Goal: Check status: Check status

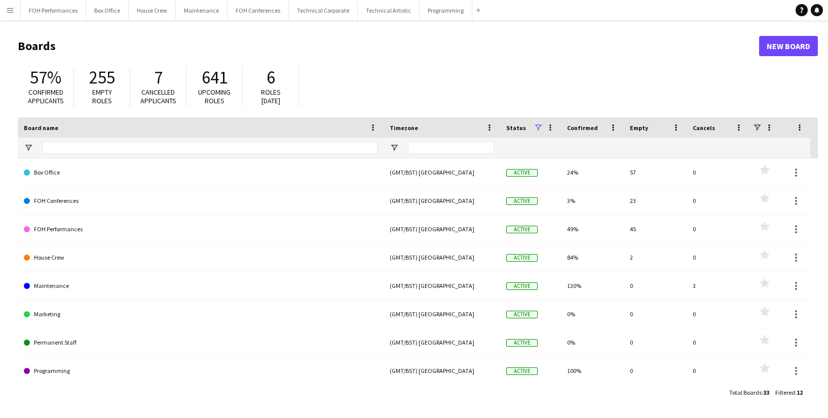
click at [216, 37] on header "Boards New Board" at bounding box center [418, 45] width 800 height 31
click at [47, 9] on button "FOH Performances Close" at bounding box center [53, 11] width 65 height 20
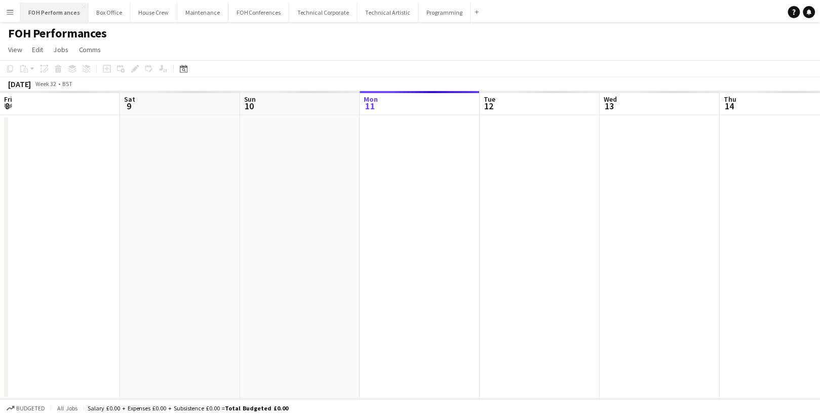
scroll to position [0, 242]
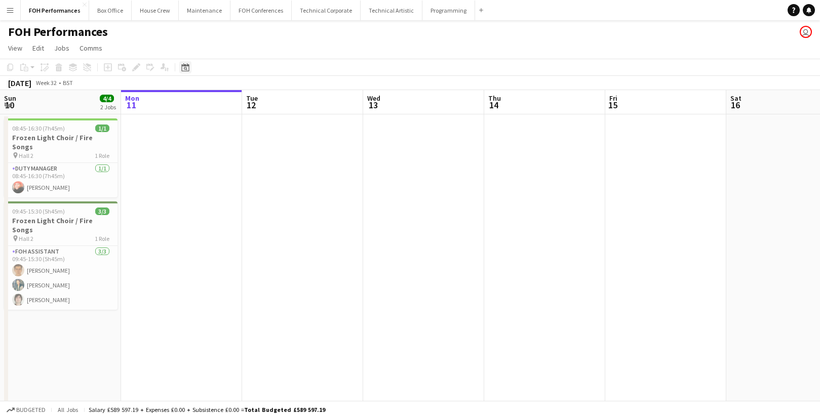
click at [190, 63] on div "Date picker" at bounding box center [185, 67] width 12 height 12
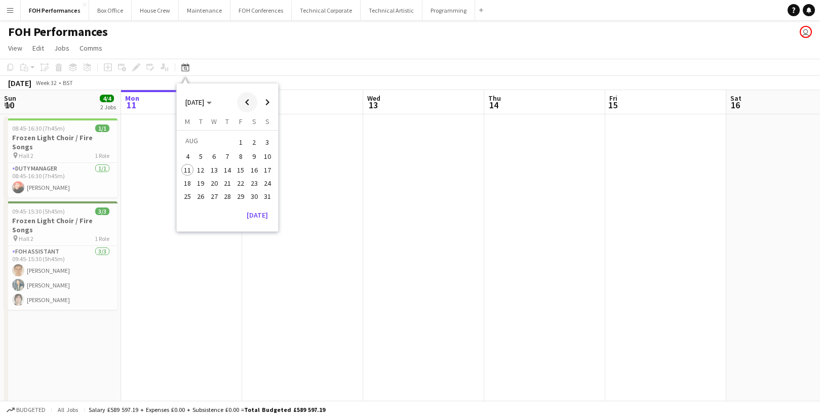
click at [247, 99] on span "Previous month" at bounding box center [247, 102] width 20 height 20
click at [242, 194] on span "25" at bounding box center [241, 194] width 12 height 12
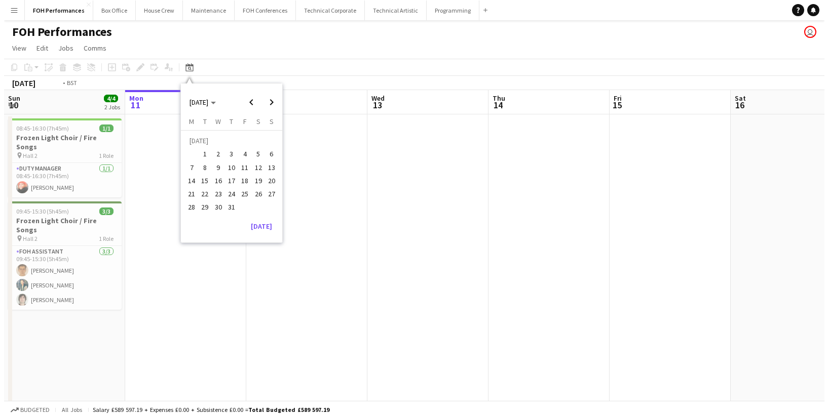
scroll to position [0, 349]
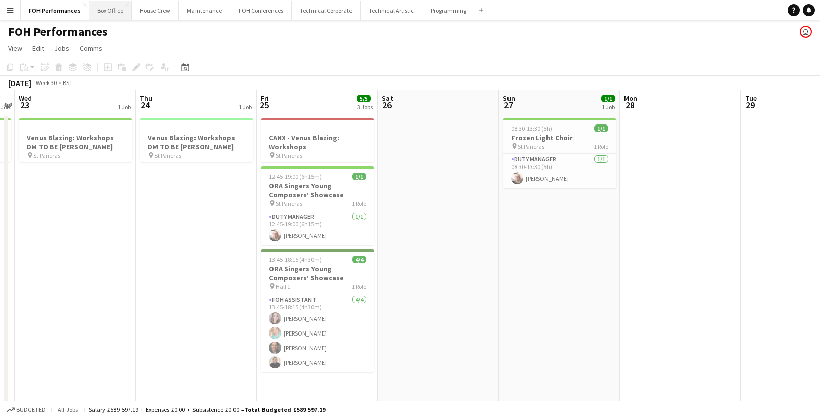
click at [92, 10] on button "Box Office Close" at bounding box center [110, 11] width 43 height 20
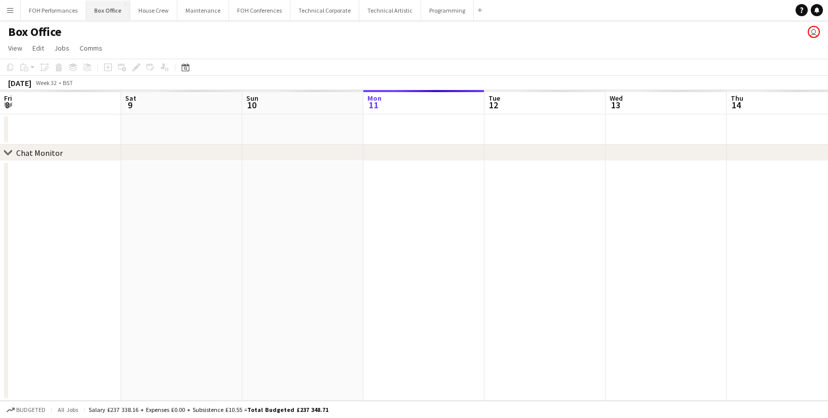
scroll to position [0, 242]
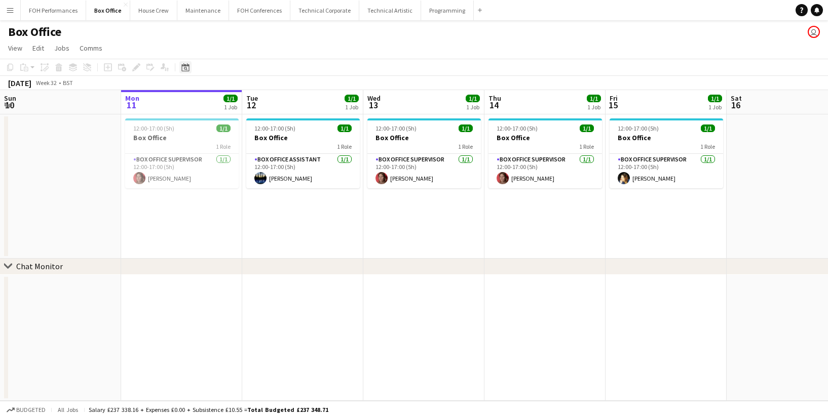
click at [189, 69] on div "Date picker" at bounding box center [185, 67] width 12 height 12
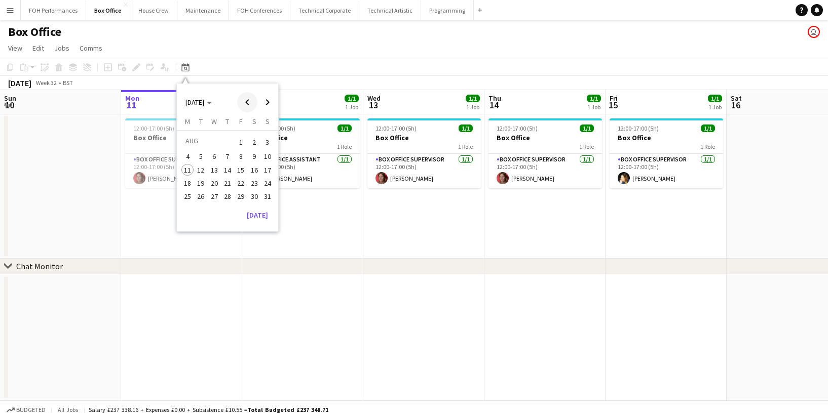
click at [243, 102] on span "Previous month" at bounding box center [247, 102] width 20 height 20
click at [244, 196] on span "25" at bounding box center [241, 194] width 12 height 12
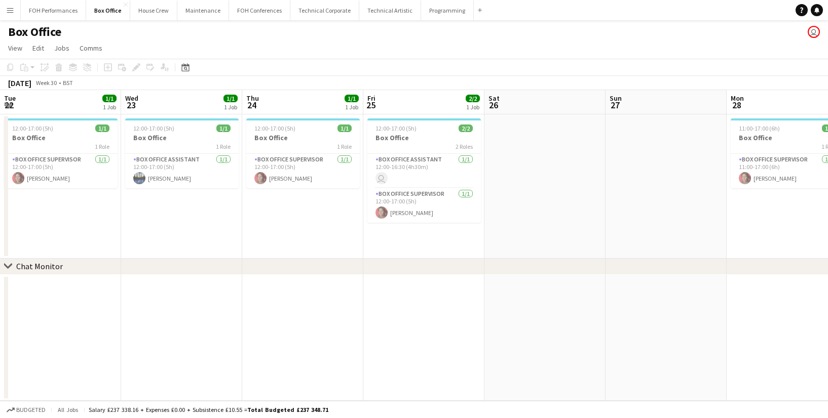
scroll to position [0, 349]
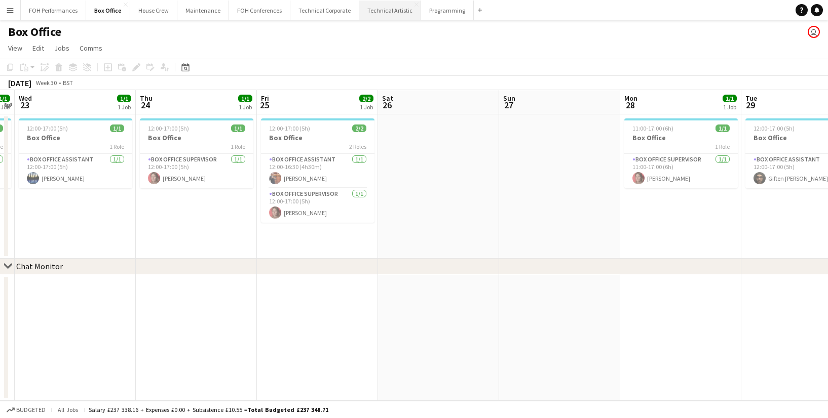
click at [375, 13] on button "Technical Artistic Close" at bounding box center [390, 11] width 62 height 20
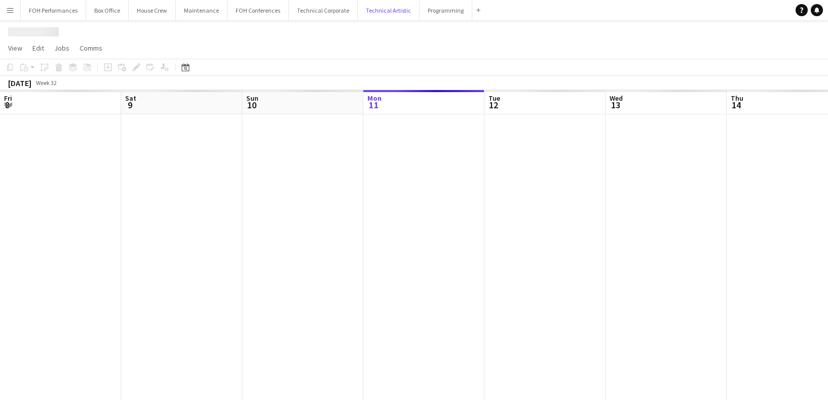
scroll to position [0, 242]
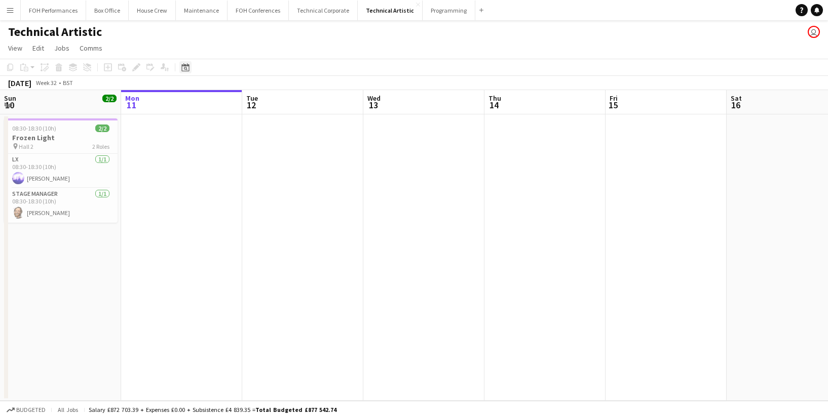
click at [183, 67] on icon "Date picker" at bounding box center [185, 67] width 8 height 8
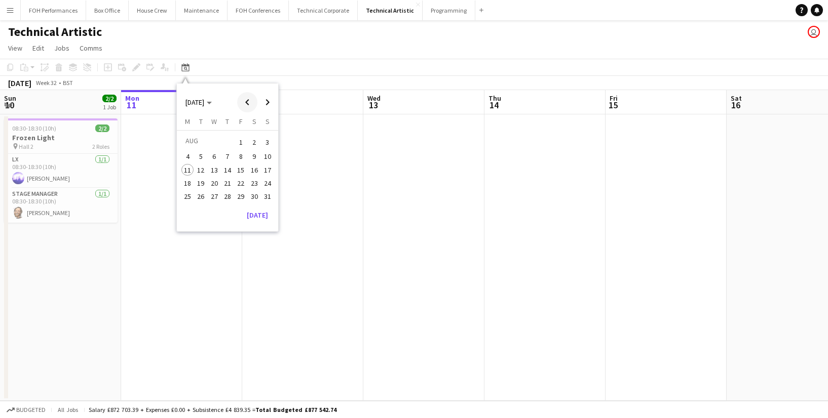
click at [251, 104] on span "Previous month" at bounding box center [247, 102] width 20 height 20
click at [239, 194] on span "25" at bounding box center [241, 194] width 12 height 12
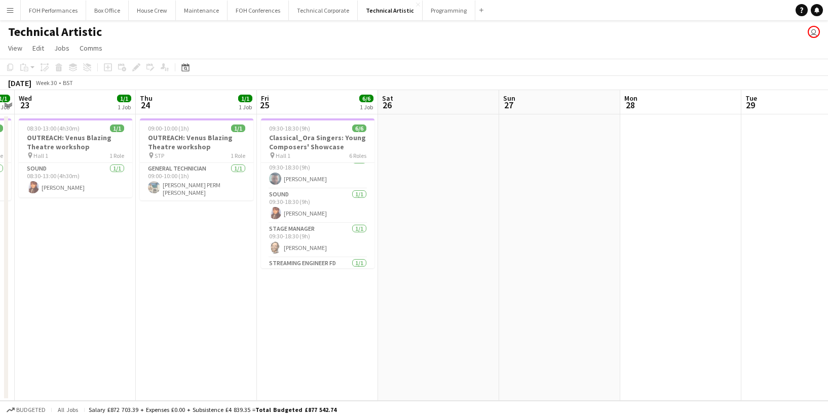
scroll to position [101, 0]
